Goal: Information Seeking & Learning: Check status

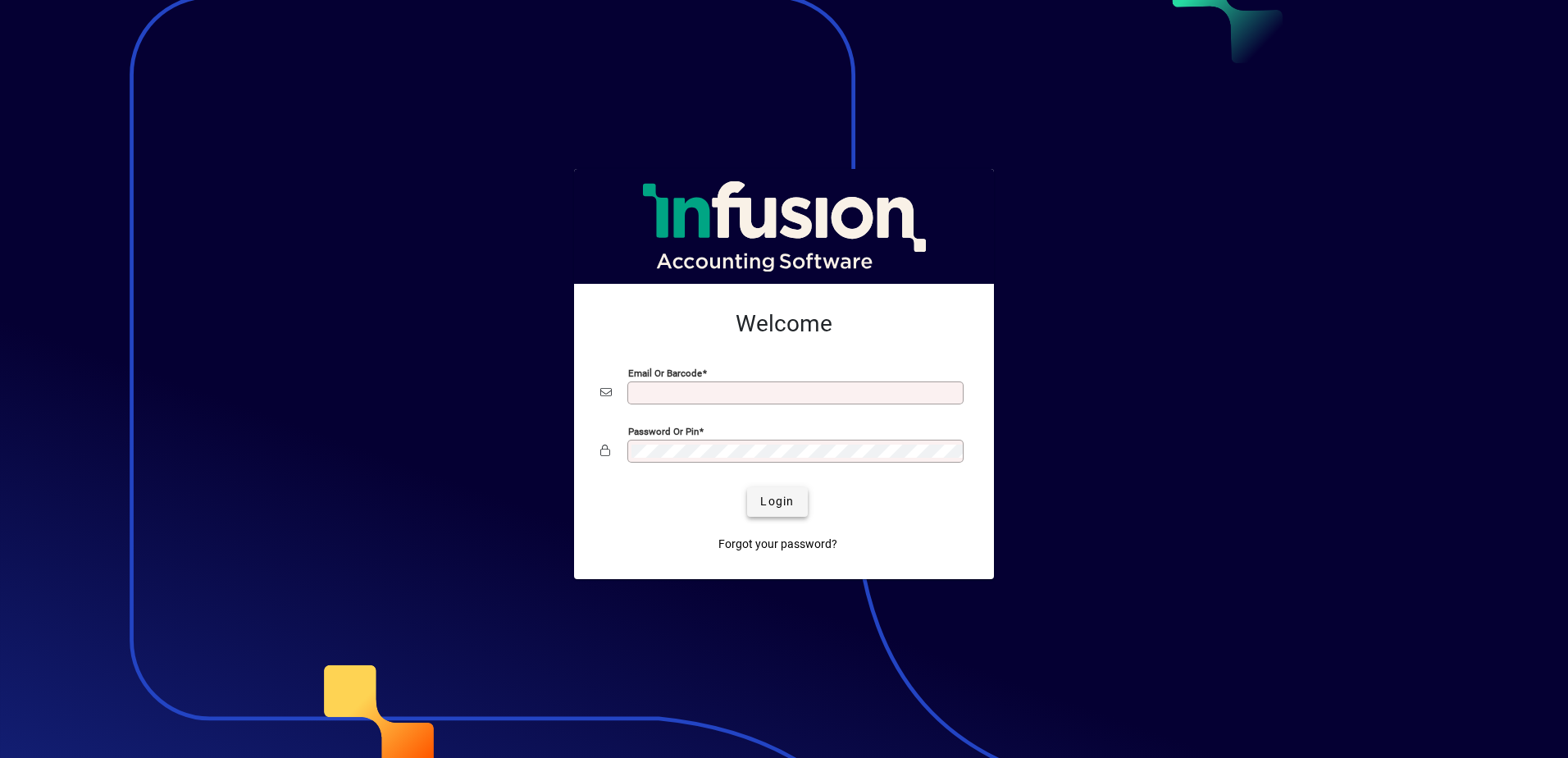
type input "**********"
click at [776, 498] on span "Login" at bounding box center [777, 501] width 34 height 17
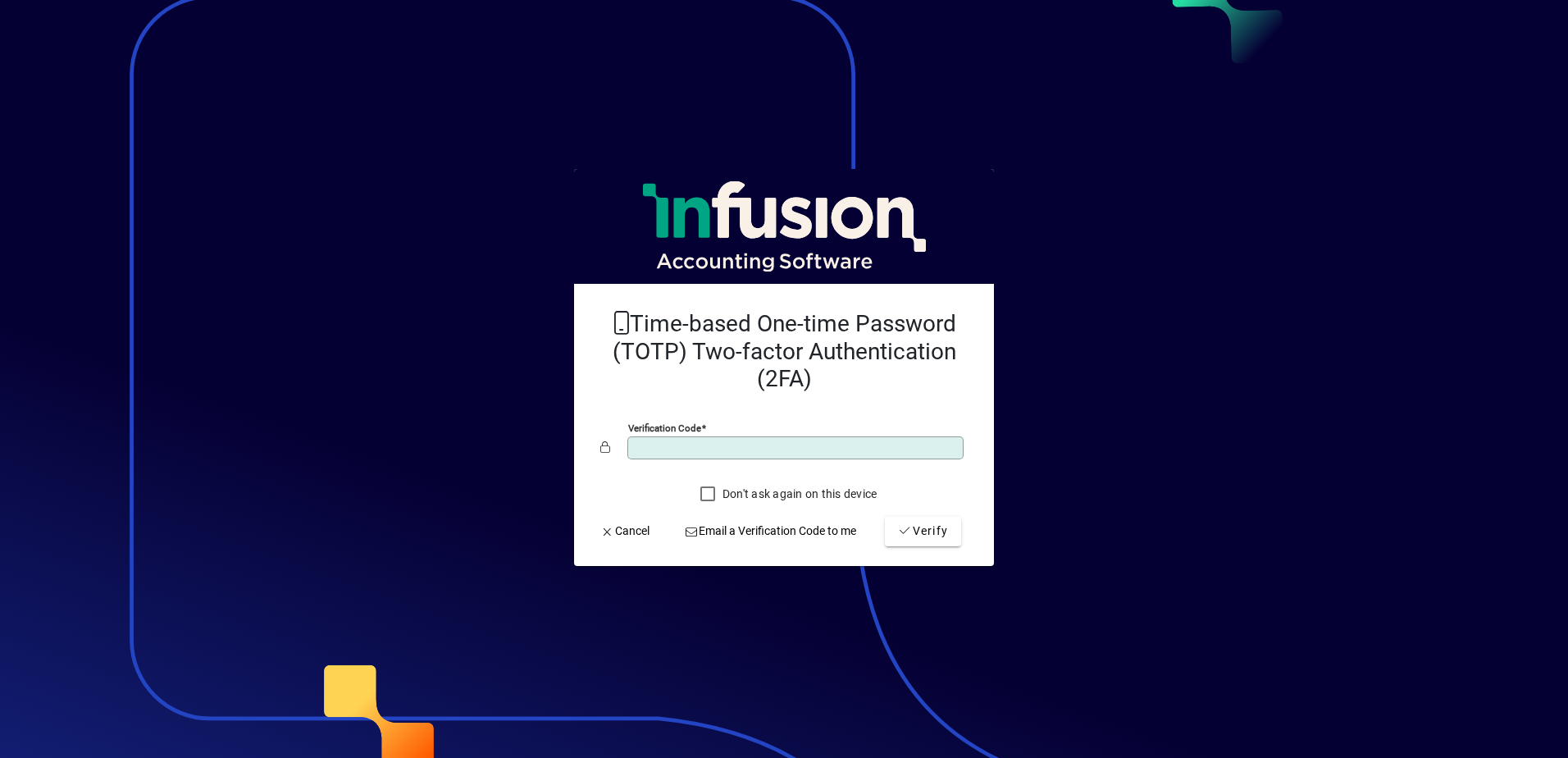
type input "******"
click at [885, 517] on button "Verify" at bounding box center [923, 531] width 77 height 29
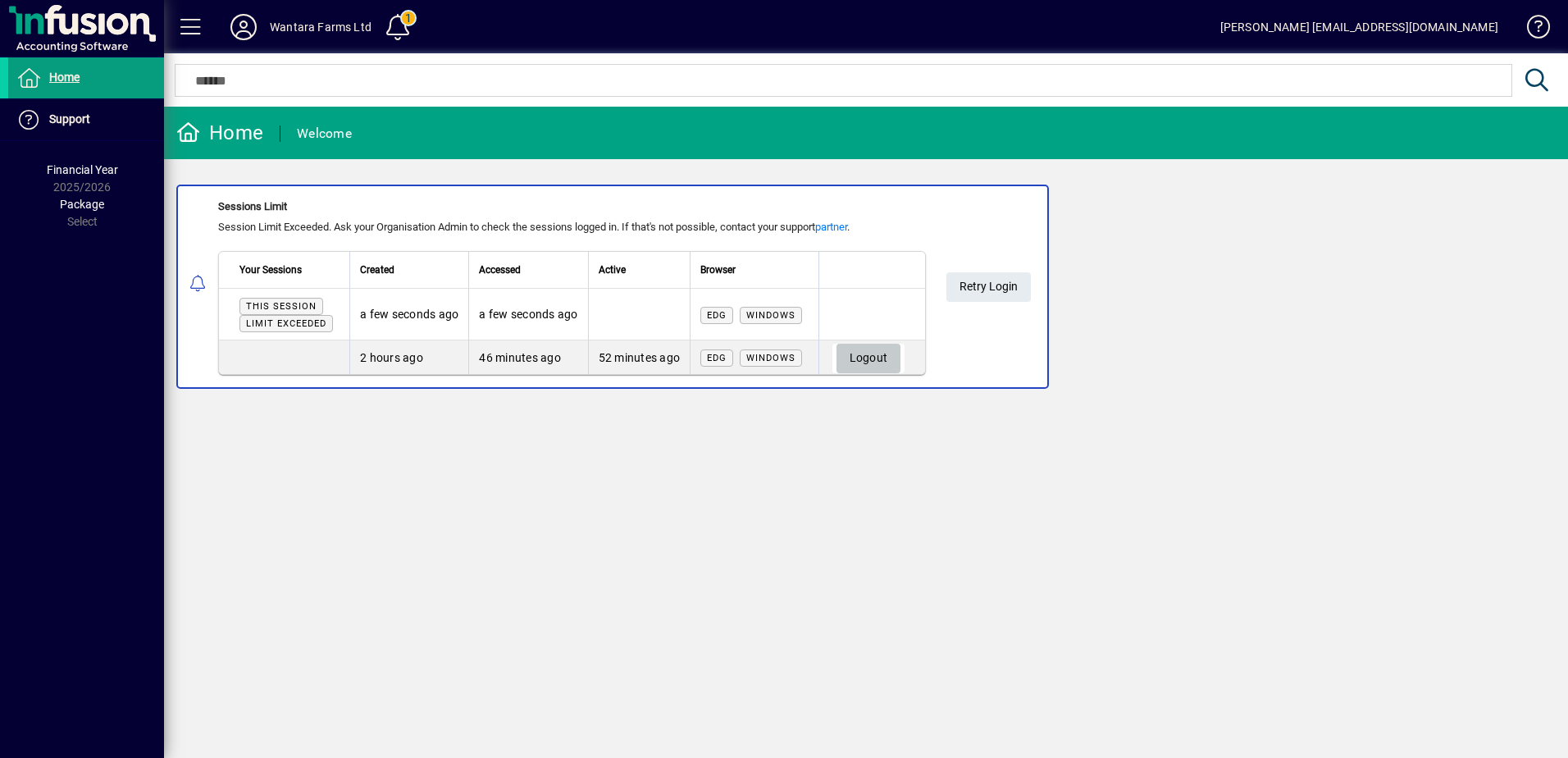
click at [867, 361] on span "Logout" at bounding box center [869, 358] width 39 height 27
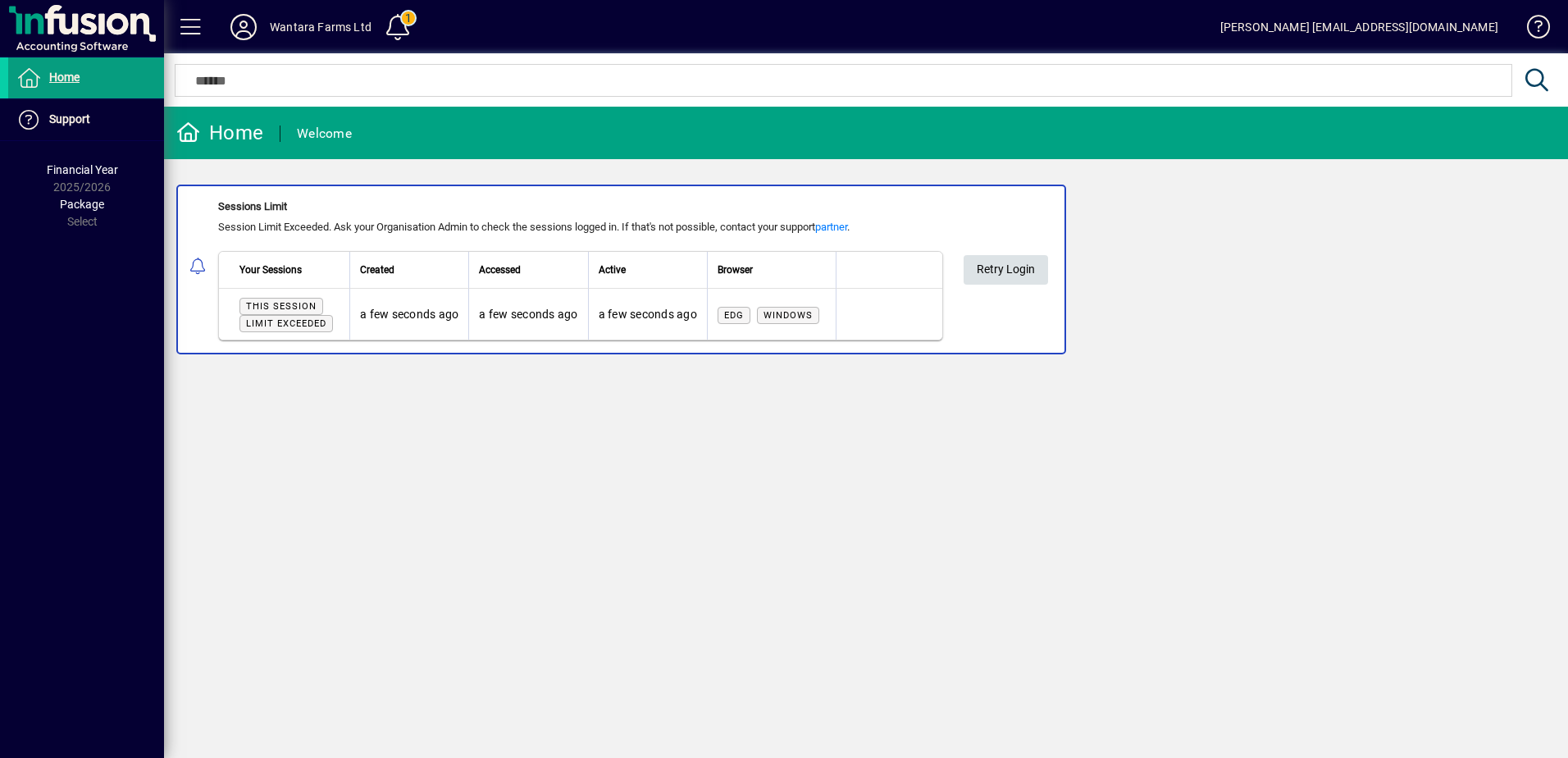
click at [1005, 272] on span "Retry Login" at bounding box center [1006, 269] width 58 height 27
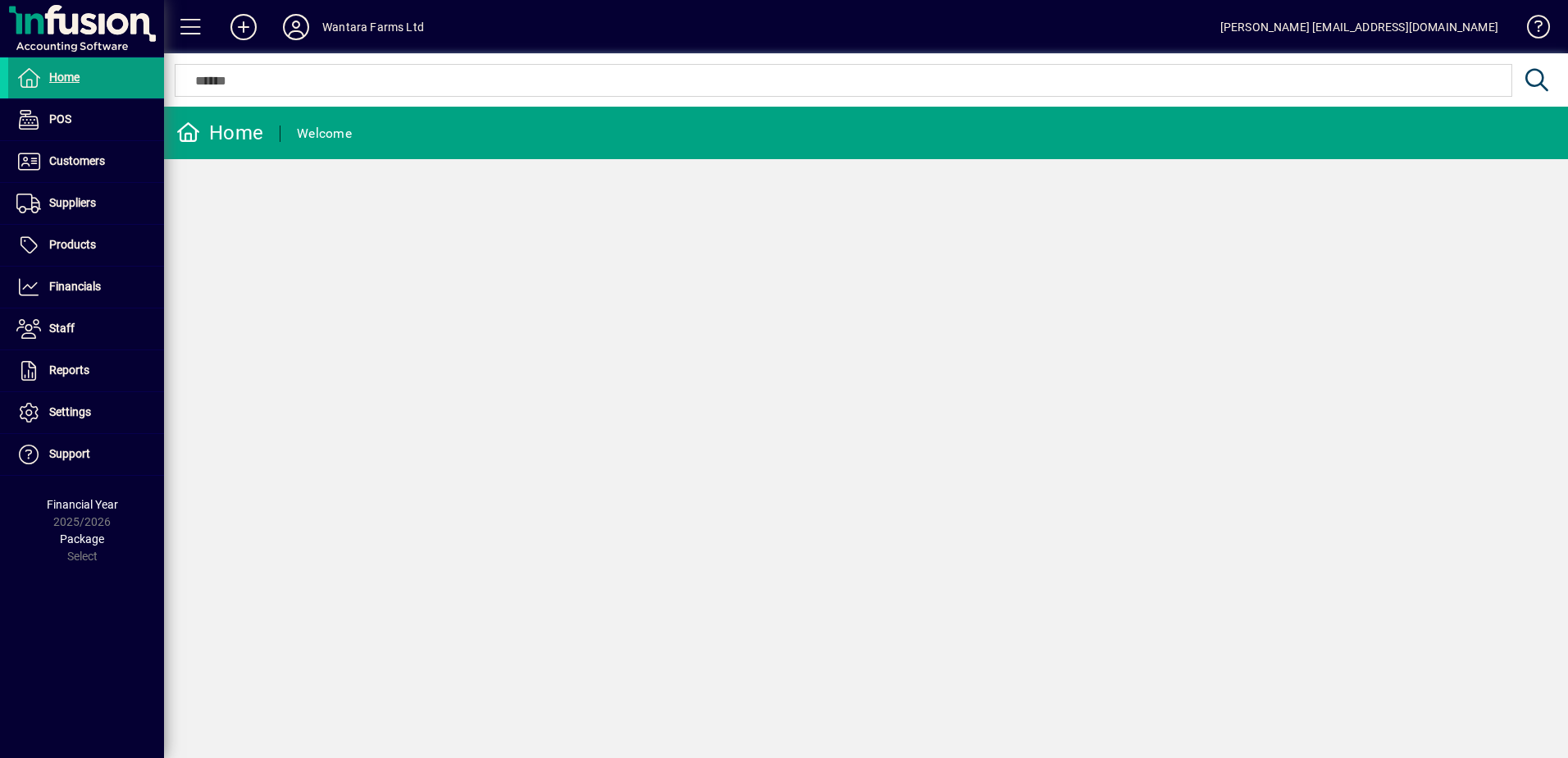
click at [295, 268] on div "Home Welcome" at bounding box center [866, 432] width 1404 height 652
click at [84, 164] on span "Customers" at bounding box center [77, 161] width 56 height 14
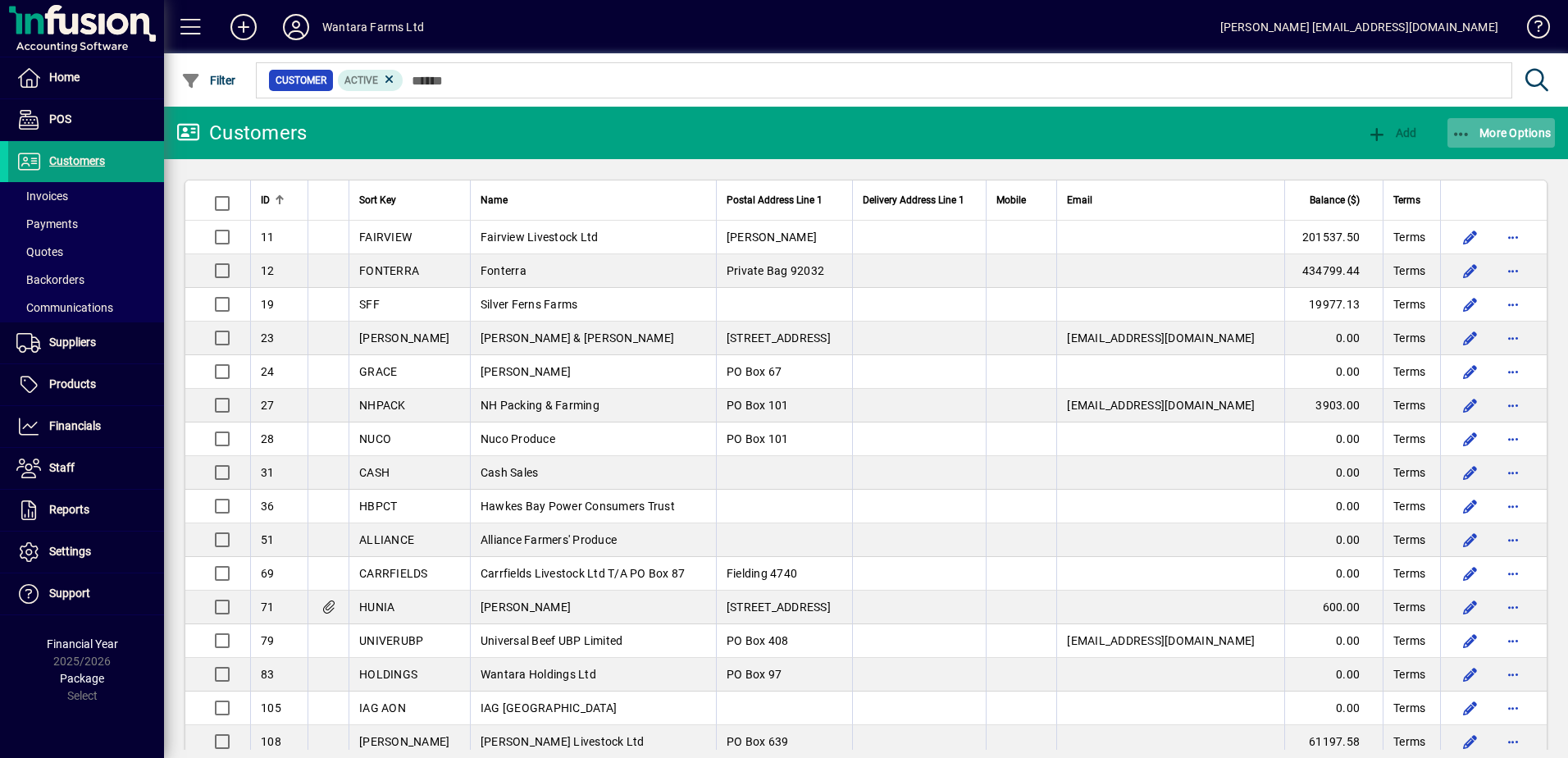
click at [1468, 120] on span "button" at bounding box center [1502, 133] width 108 height 40
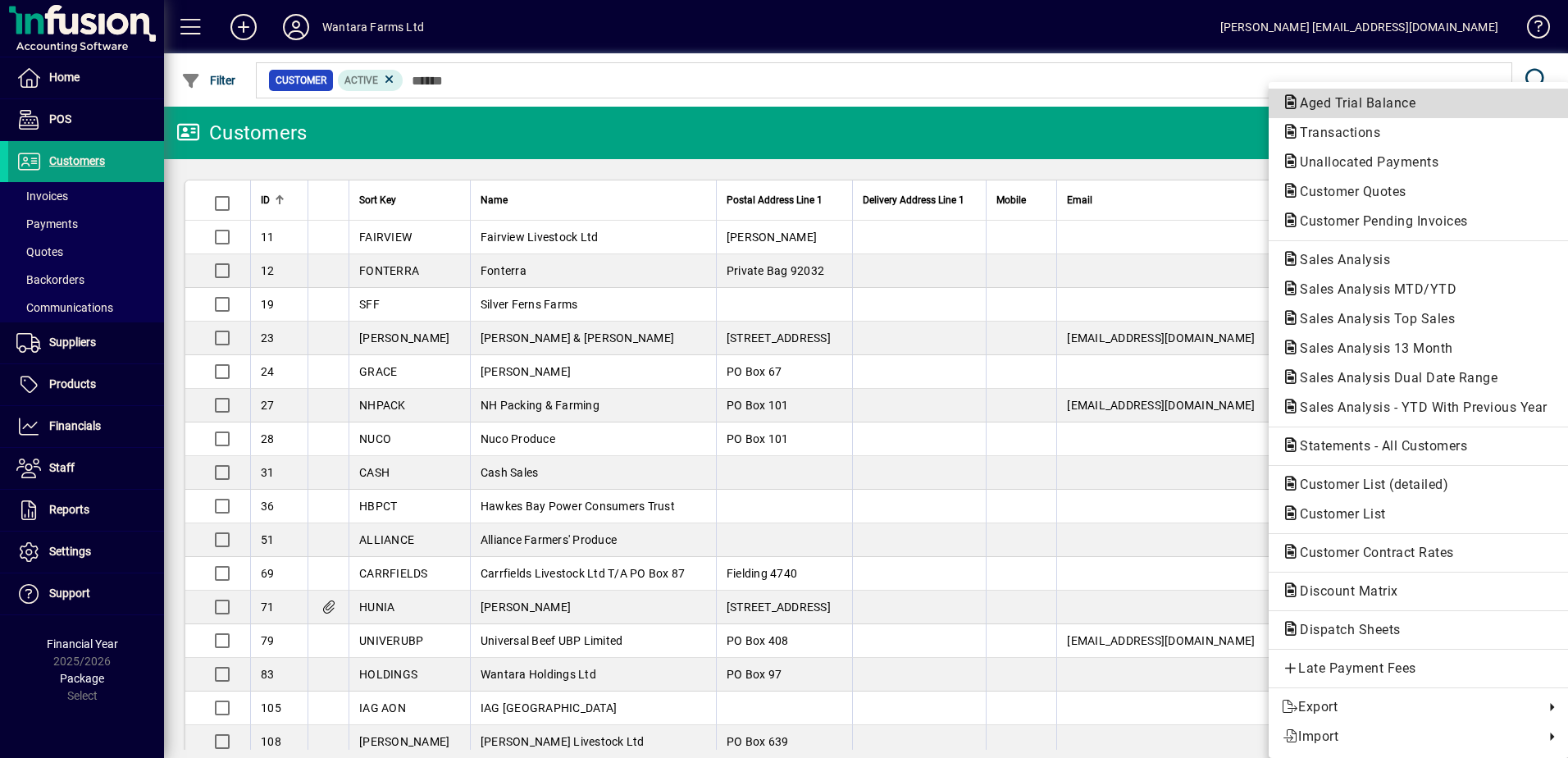
click at [1434, 99] on span "Aged Trial Balance" at bounding box center [1419, 104] width 274 height 19
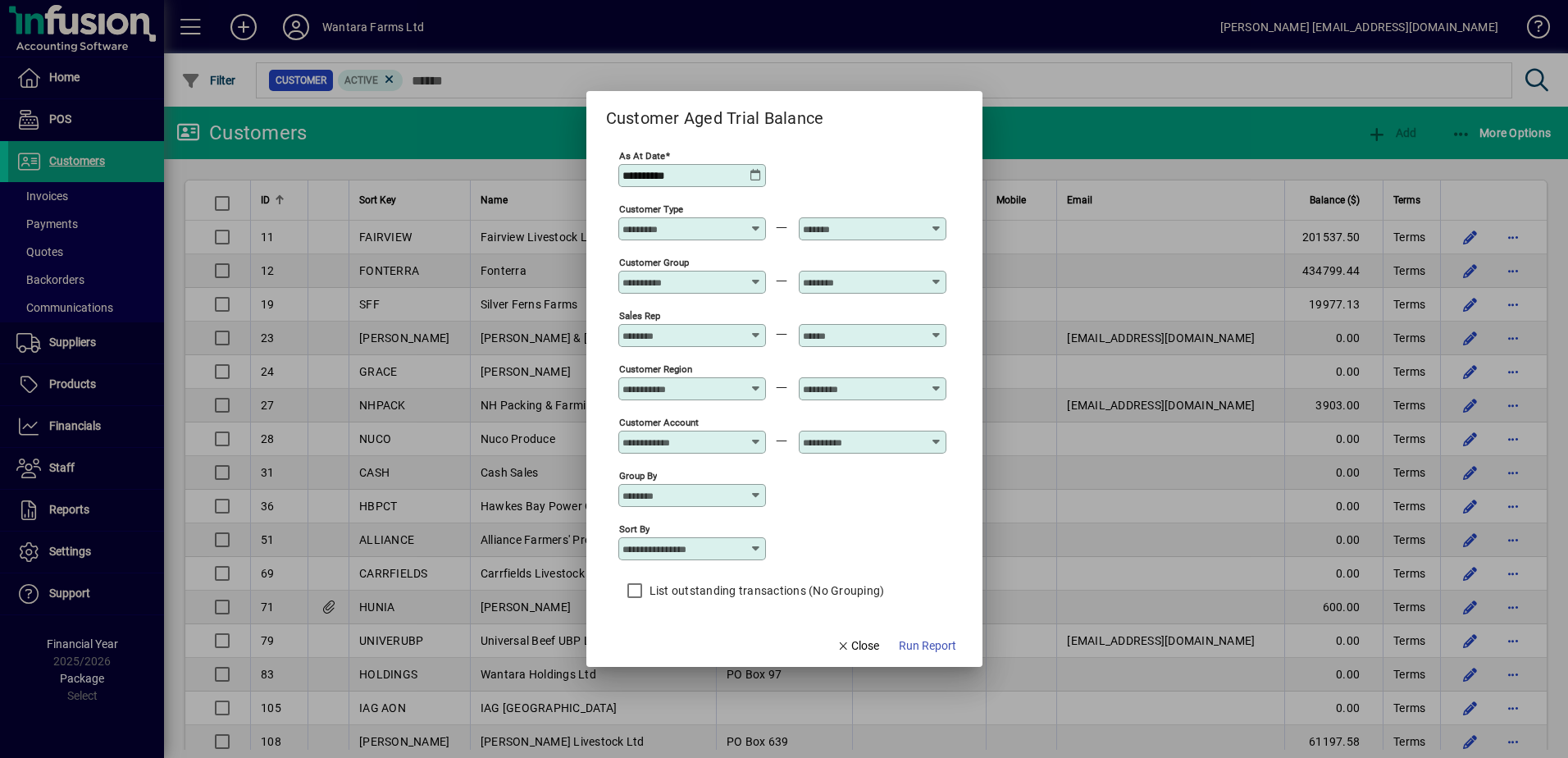
click at [760, 179] on icon at bounding box center [756, 175] width 14 height 14
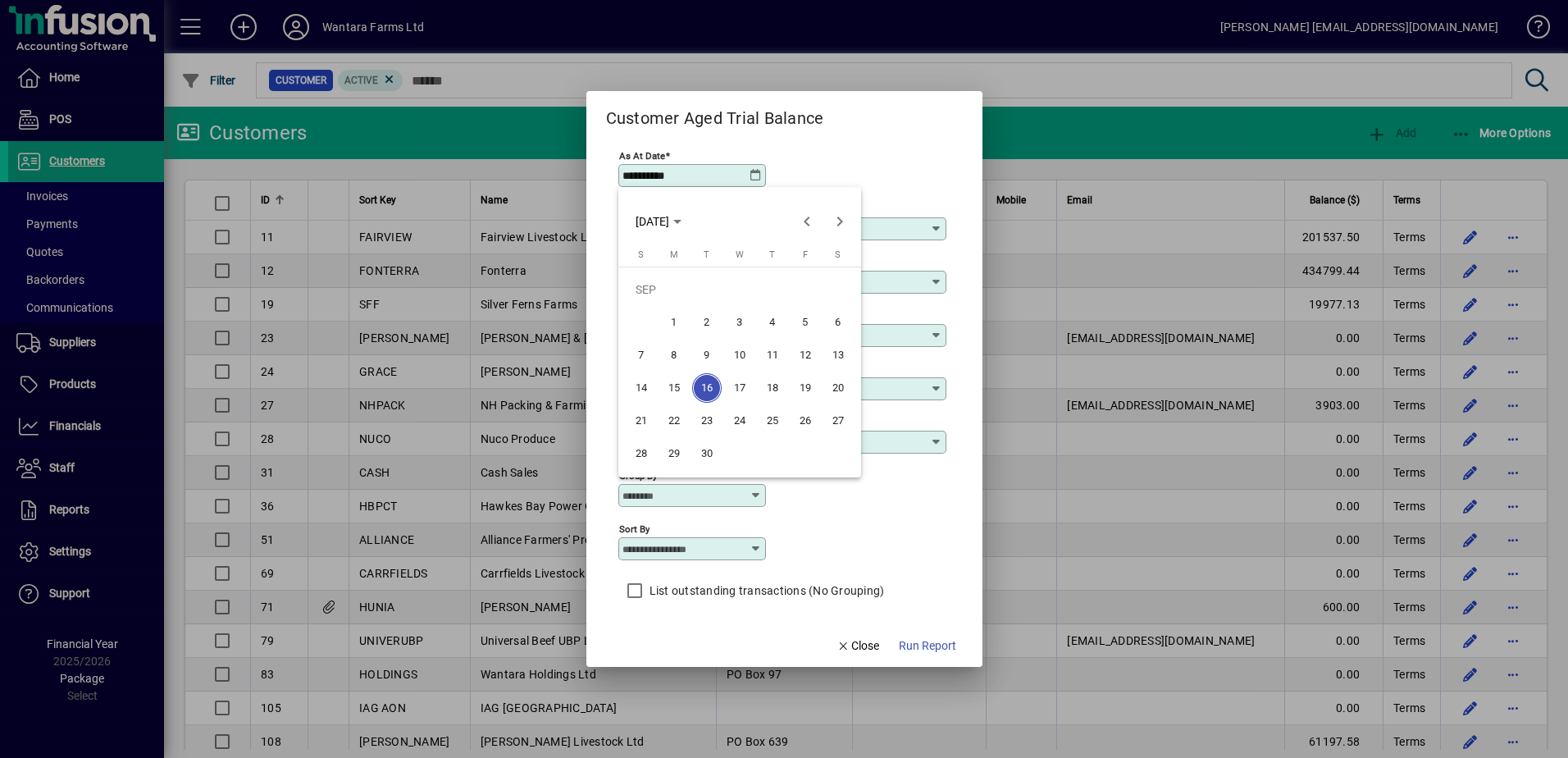
drag, startPoint x: 861, startPoint y: 151, endPoint x: 973, endPoint y: 276, distance: 167.8
click at [866, 149] on div at bounding box center [784, 379] width 1568 height 758
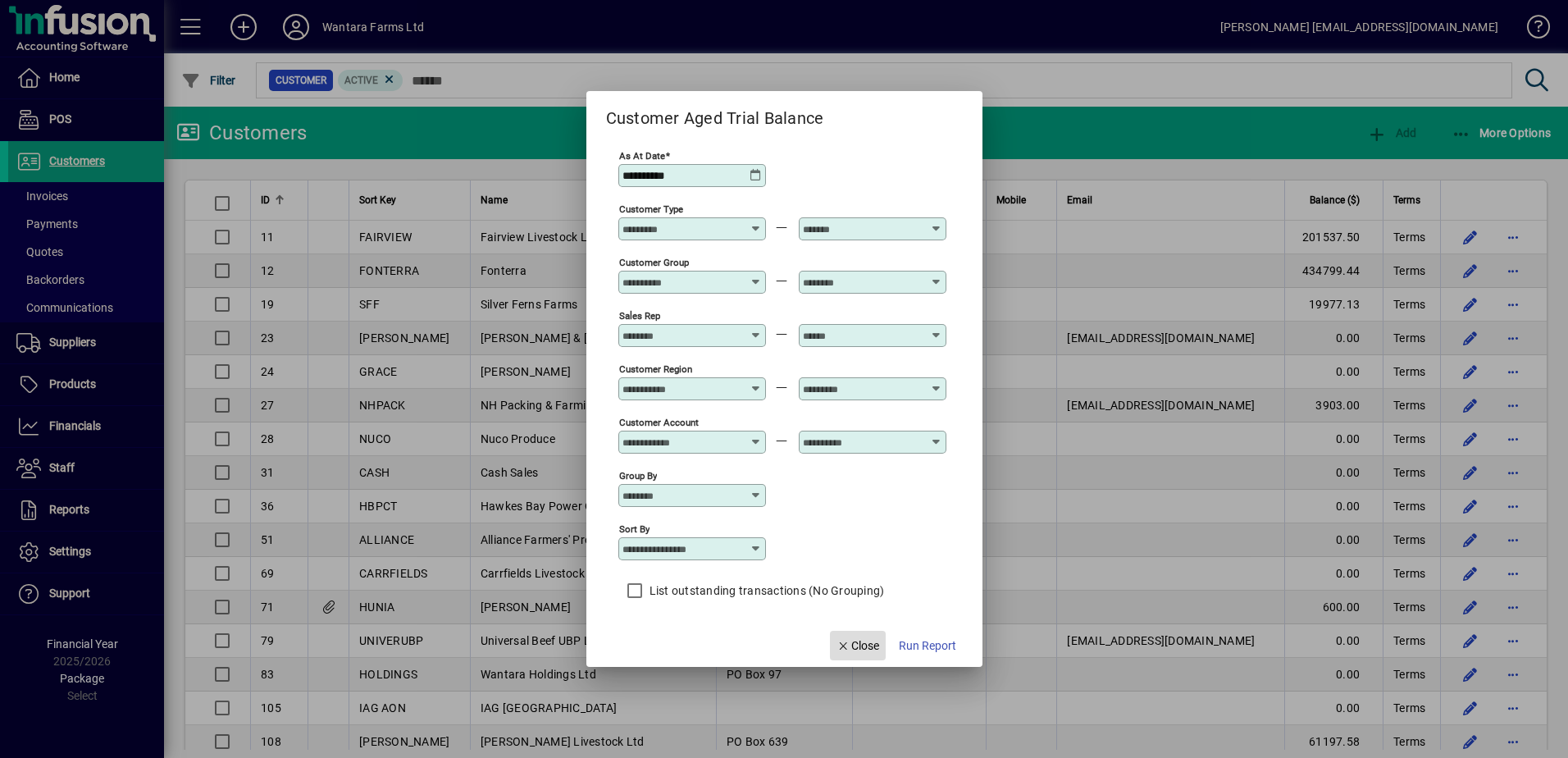
click at [851, 654] on span "button" at bounding box center [858, 645] width 56 height 40
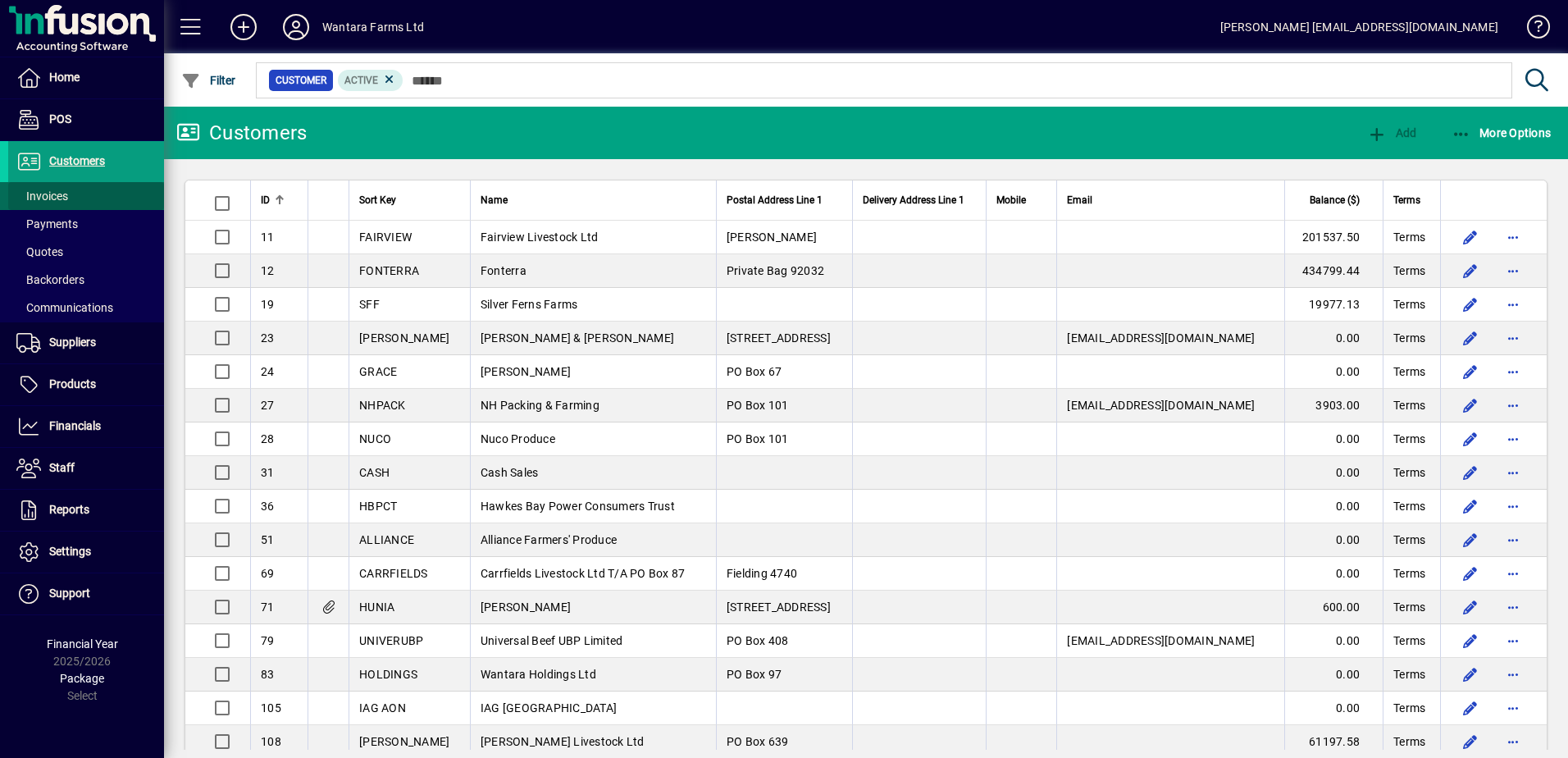
click at [53, 192] on span "Invoices" at bounding box center [42, 197] width 51 height 14
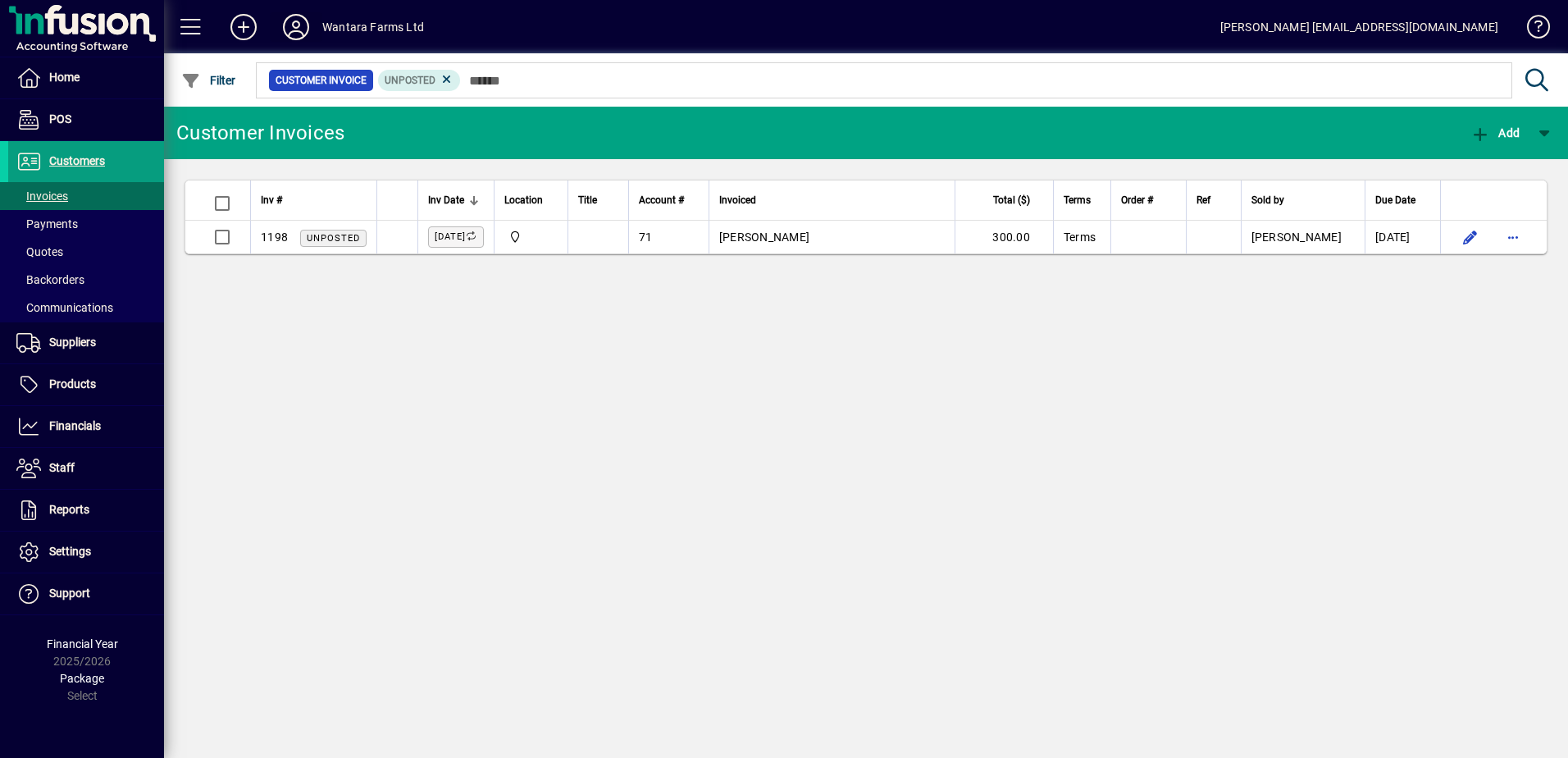
click at [317, 17] on span at bounding box center [296, 27] width 52 height 40
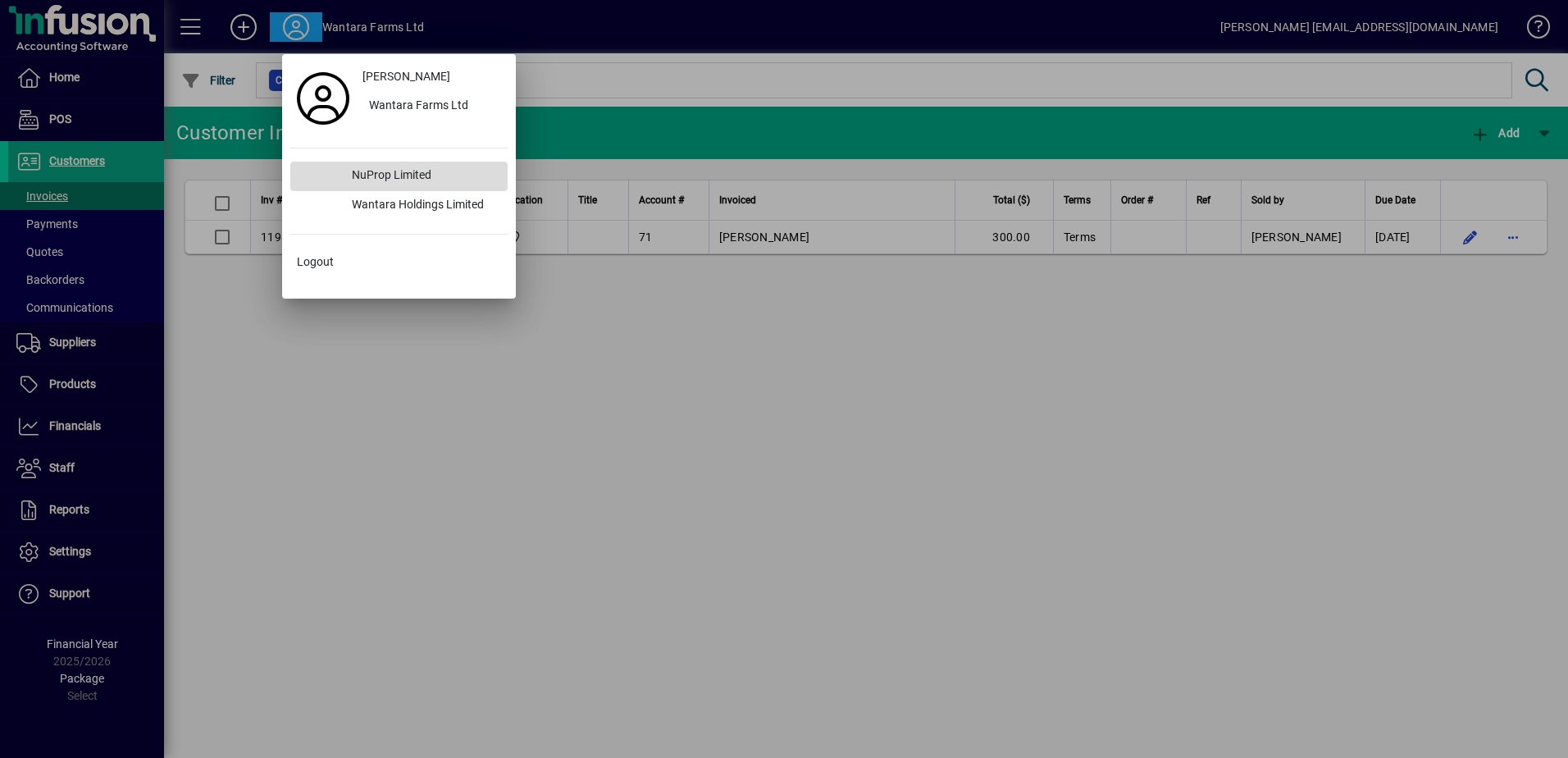
click at [384, 175] on div "NuProp Limited" at bounding box center [423, 176] width 169 height 29
